Goal: Transaction & Acquisition: Download file/media

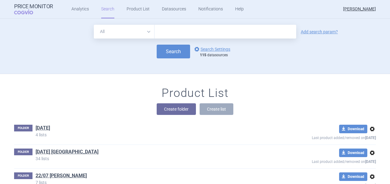
paste input "Niktimvo"
type input "Niktimvo"
click at [159, 53] on button "Search" at bounding box center [173, 52] width 33 height 14
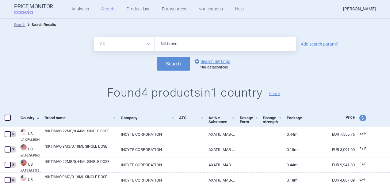
click at [6, 119] on span at bounding box center [8, 118] width 6 height 6
checkbox input "true"
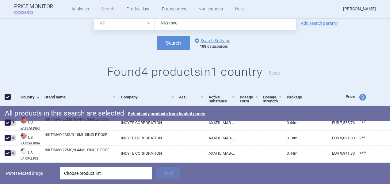
scroll to position [55, 0]
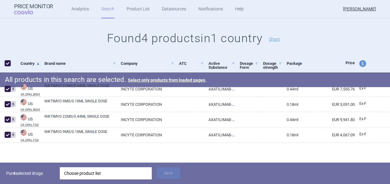
click at [114, 175] on div "Choose product list" at bounding box center [105, 174] width 83 height 12
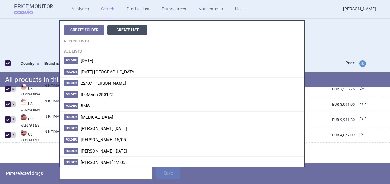
click at [126, 30] on button "Create List" at bounding box center [127, 30] width 40 height 10
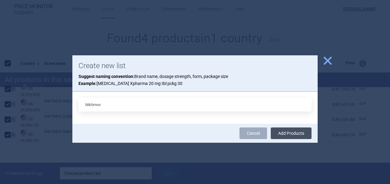
type input "Niktimvo"
click at [292, 135] on button "Add Products" at bounding box center [291, 134] width 41 height 12
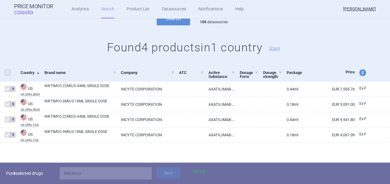
checkbox input "false"
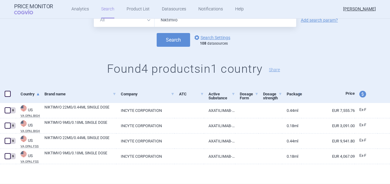
scroll to position [24, 0]
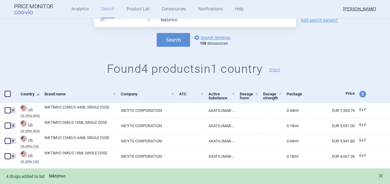
click at [63, 179] on link "Niktimvo" at bounding box center [57, 176] width 17 height 5
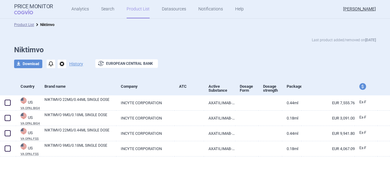
drag, startPoint x: 29, startPoint y: 65, endPoint x: 44, endPoint y: 68, distance: 14.3
click at [30, 65] on button "download Download" at bounding box center [28, 64] width 28 height 9
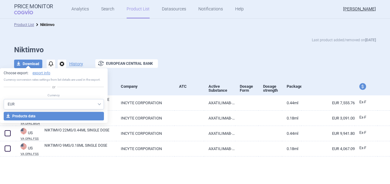
click at [56, 105] on select "AED AUD BGN BHD [PERSON_NAME] BRL CAD CHF CNY COP CZK DKK DZD EUR GBP HUF ILS I…" at bounding box center [54, 104] width 100 height 10
select select "USD"
click at [4, 99] on select "AED AUD BGN BHD [PERSON_NAME] BRL CAD CHF CNY COP CZK DKK DZD EUR GBP HUF ILS I…" at bounding box center [54, 104] width 100 height 10
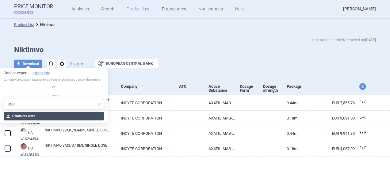
click at [44, 116] on button "download Products data" at bounding box center [54, 116] width 100 height 9
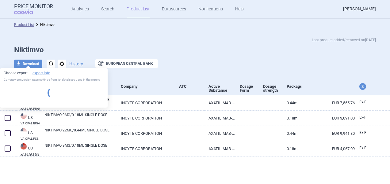
select select "USD"
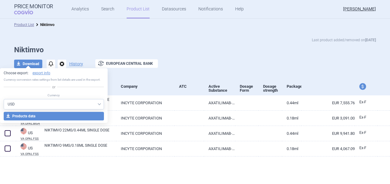
click at [134, 167] on div at bounding box center [195, 167] width 390 height 20
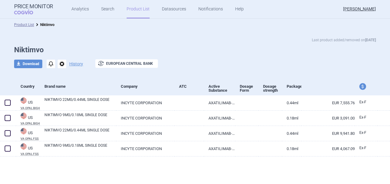
click at [363, 86] on span "price and currency" at bounding box center [362, 86] width 7 height 7
select select "ex-factory"
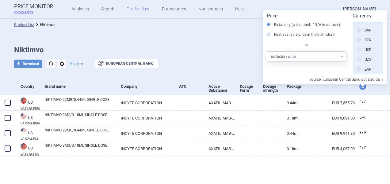
scroll to position [355, 0]
click at [365, 47] on label "USD" at bounding box center [364, 47] width 14 height 6
click at [363, 47] on input "USD" at bounding box center [360, 47] width 6 height 6
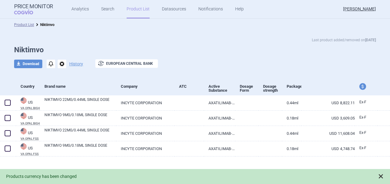
click at [381, 175] on span at bounding box center [380, 177] width 6 height 6
